Goal: Task Accomplishment & Management: Use online tool/utility

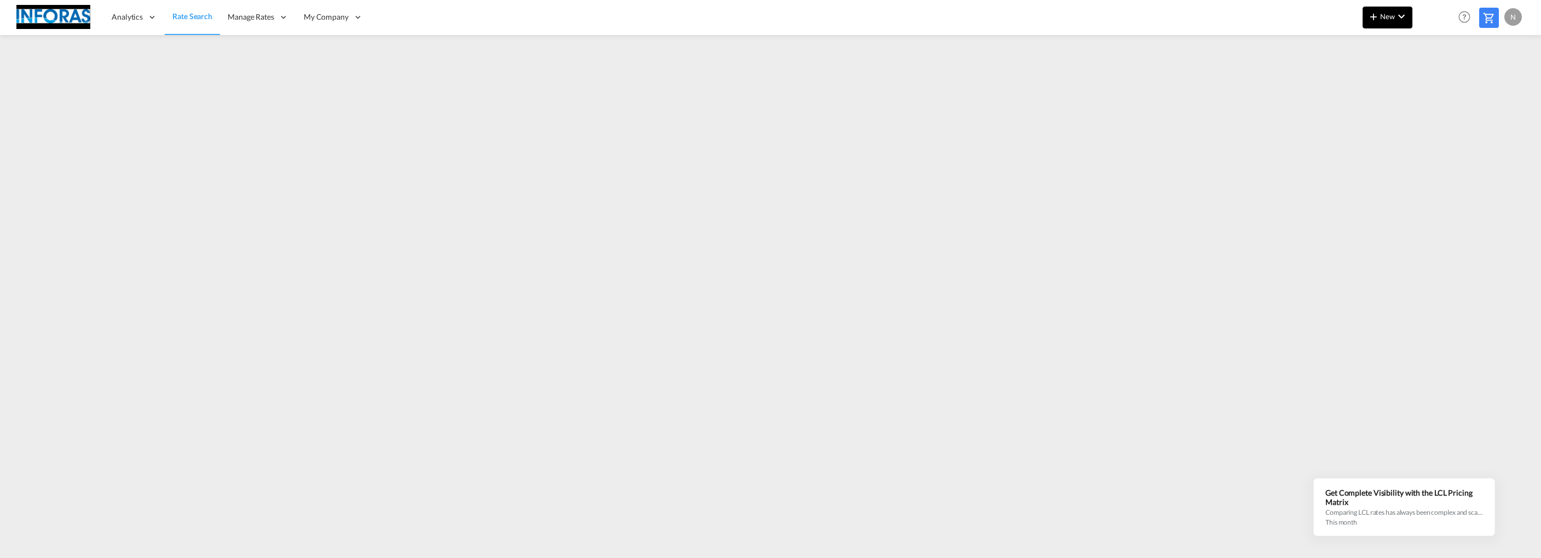
click at [1392, 15] on span "New" at bounding box center [1387, 16] width 41 height 9
click at [1384, 55] on div "Rates" at bounding box center [1375, 46] width 44 height 27
click at [1439, 82] on span "Ratesheet" at bounding box center [1433, 82] width 12 height 22
